Goal: Task Accomplishment & Management: Complete application form

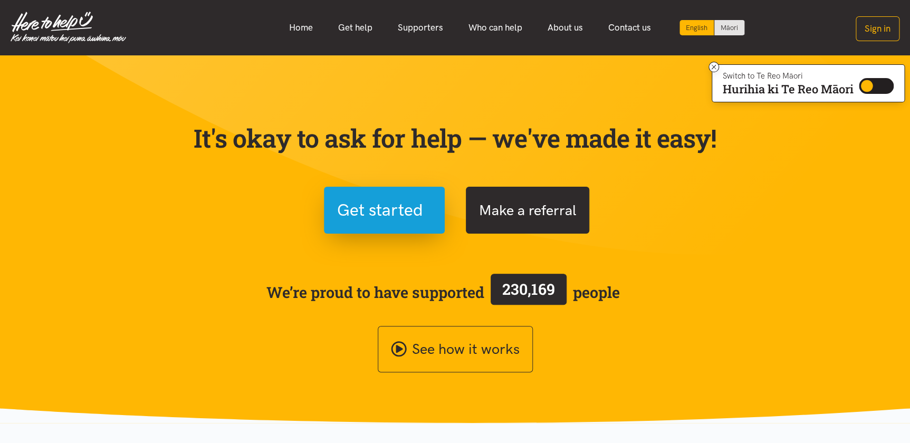
click at [536, 220] on button "Make a referral" at bounding box center [527, 210] width 123 height 47
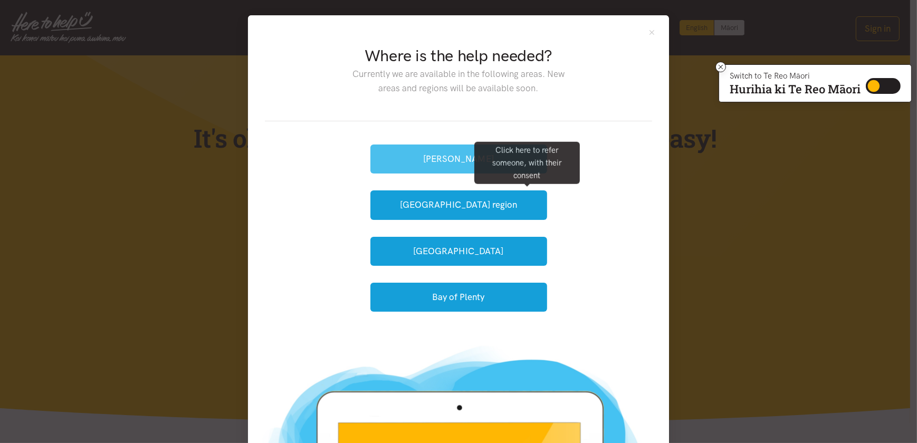
click at [433, 145] on button "[PERSON_NAME]" at bounding box center [458, 159] width 177 height 29
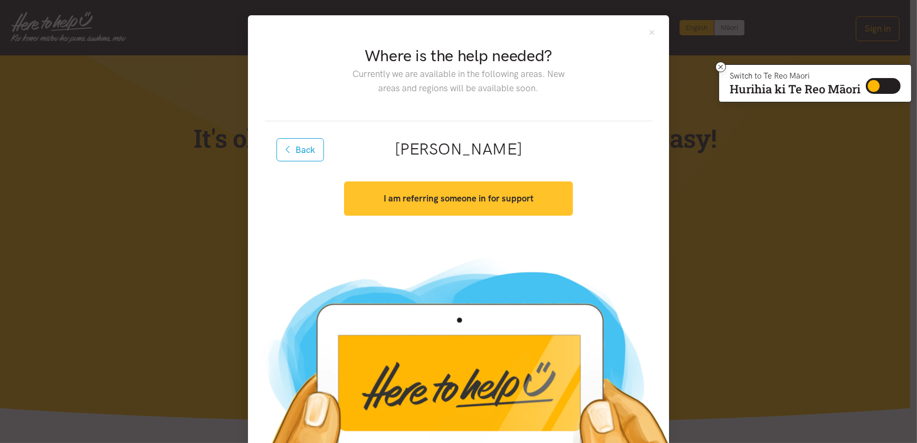
click at [543, 197] on button "I am referring someone in for support" at bounding box center [458, 198] width 228 height 34
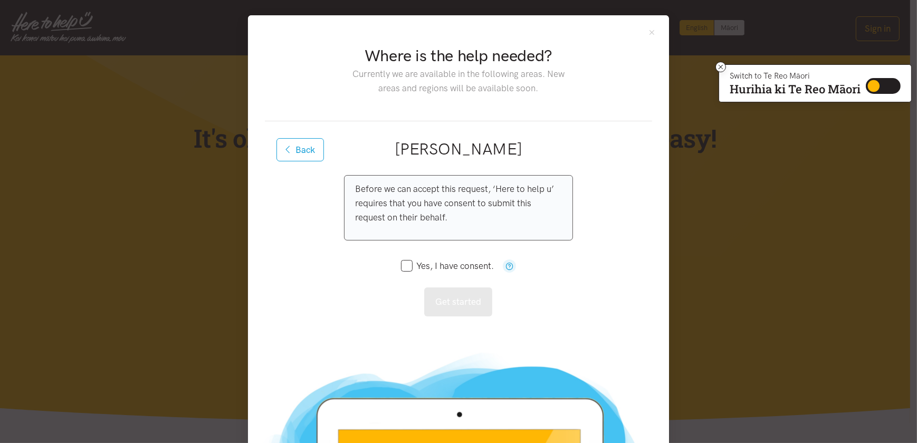
click at [409, 268] on input "Yes, I have consent." at bounding box center [447, 266] width 93 height 9
checkbox input "true"
click at [456, 308] on button "Get started" at bounding box center [458, 302] width 68 height 29
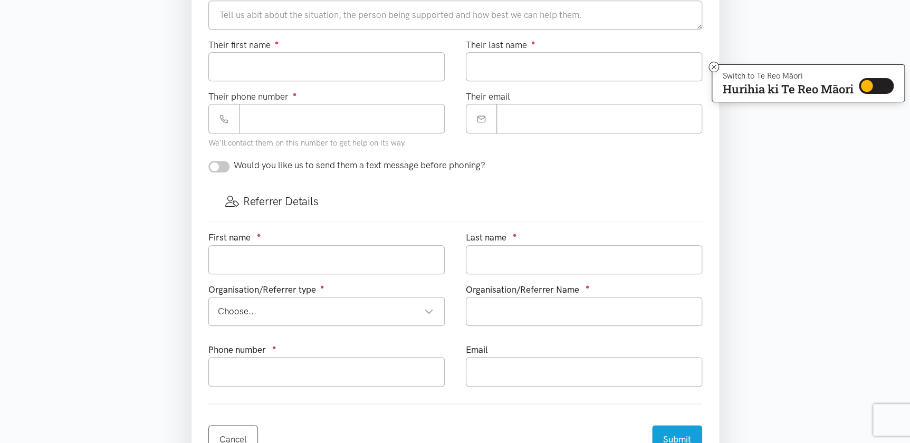
scroll to position [421, 0]
